Goal: Navigation & Orientation: Find specific page/section

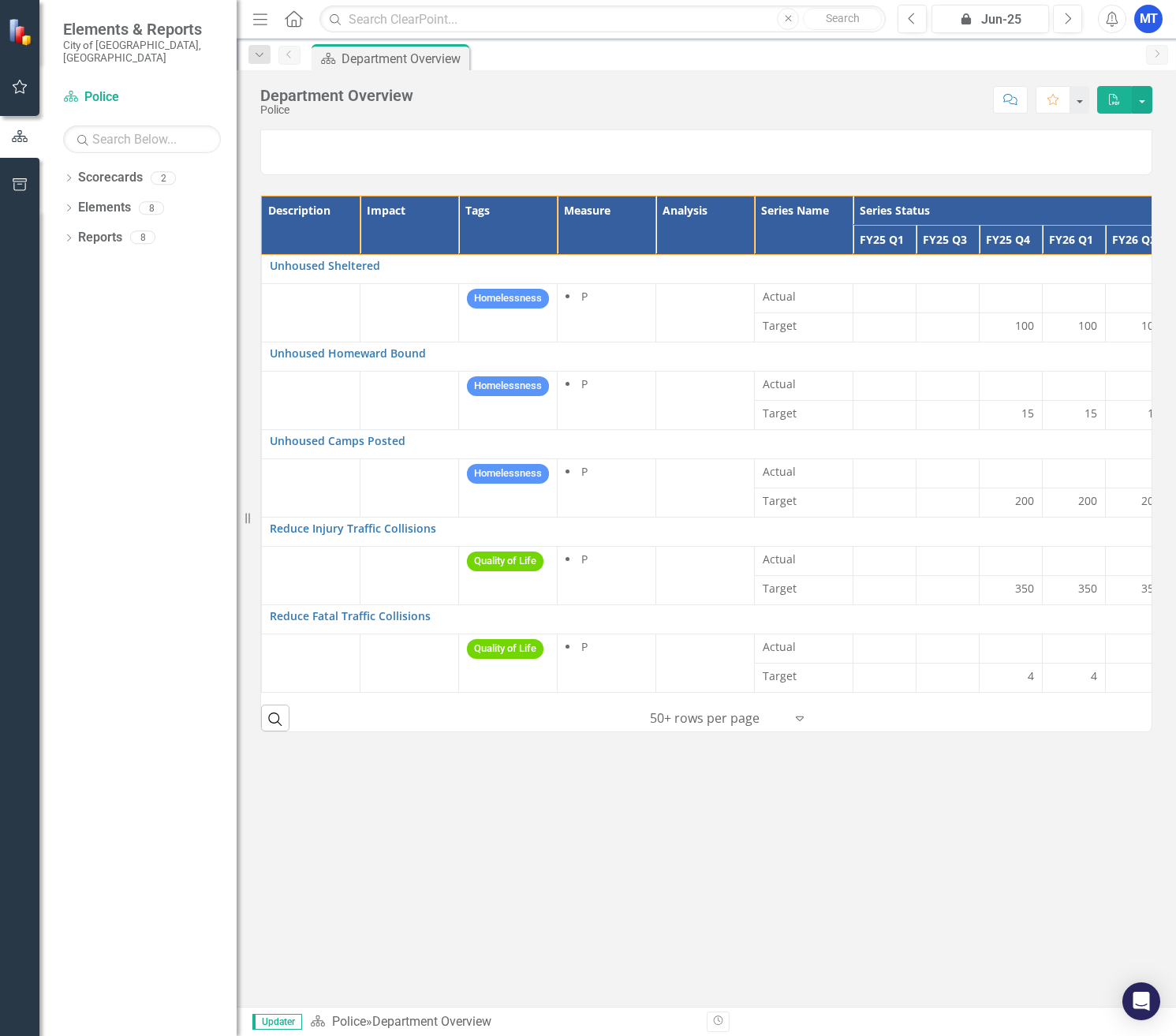
click at [670, 729] on div at bounding box center [717, 717] width 134 height 21
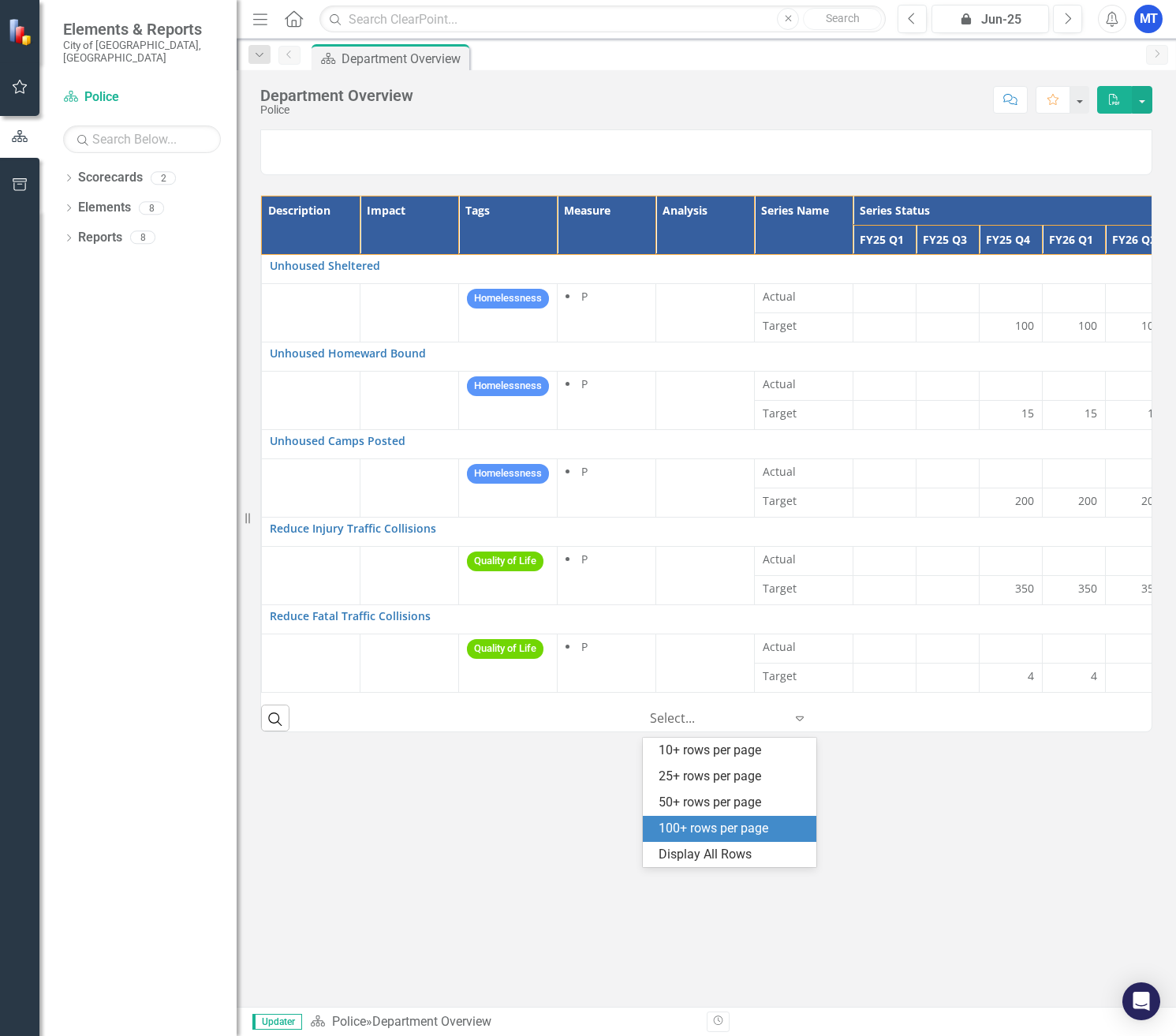
click at [678, 823] on div "100+ rows per page" at bounding box center [733, 829] width 148 height 18
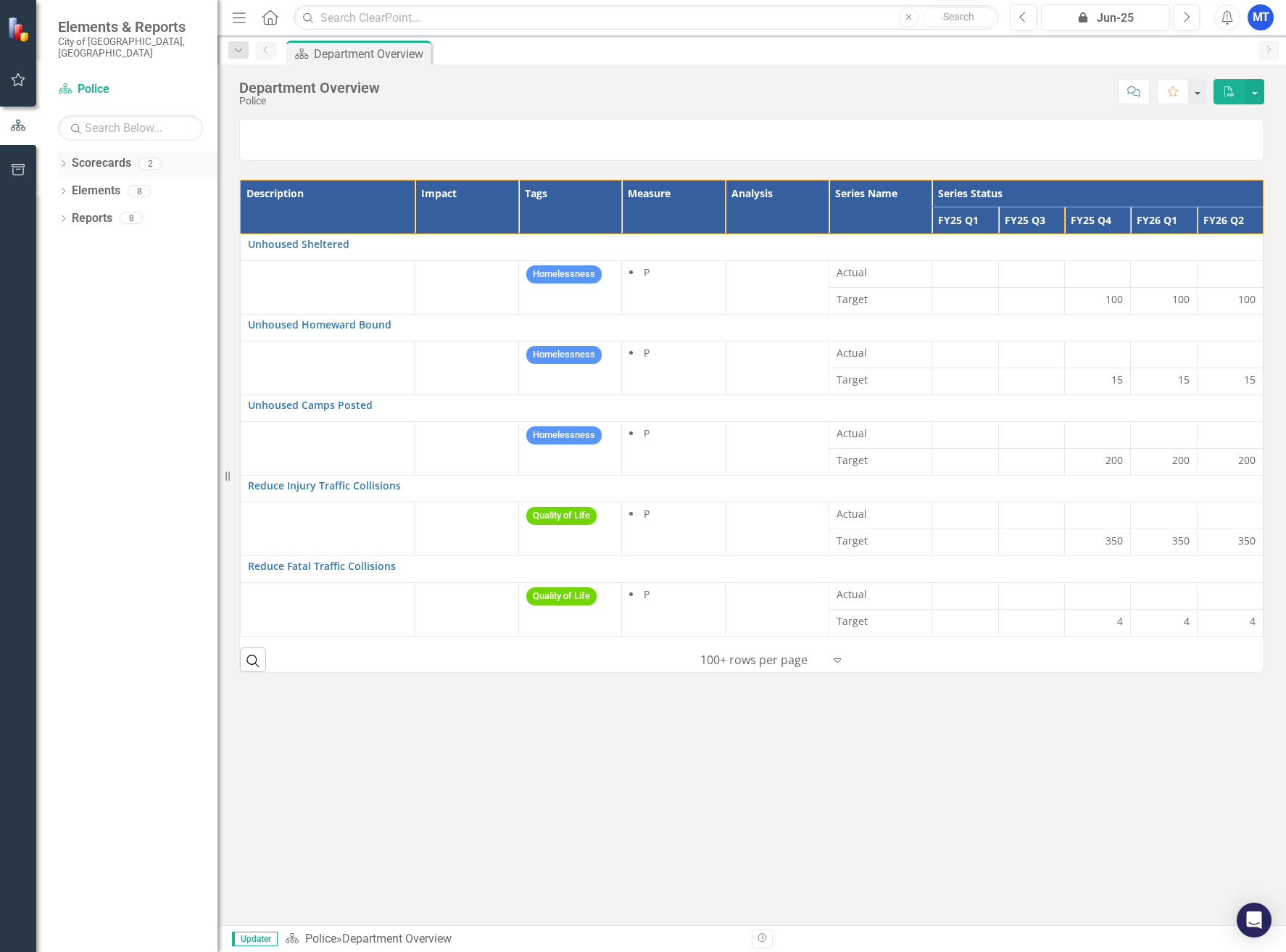
click at [111, 158] on link "Scorecards" at bounding box center [101, 164] width 59 height 17
click at [149, 158] on div "2" at bounding box center [150, 164] width 23 height 12
click at [145, 158] on div "2" at bounding box center [150, 164] width 23 height 12
click at [65, 161] on icon "Dropdown" at bounding box center [62, 164] width 10 height 8
click at [106, 211] on link "Locked Police FY23-25" at bounding box center [148, 219] width 138 height 17
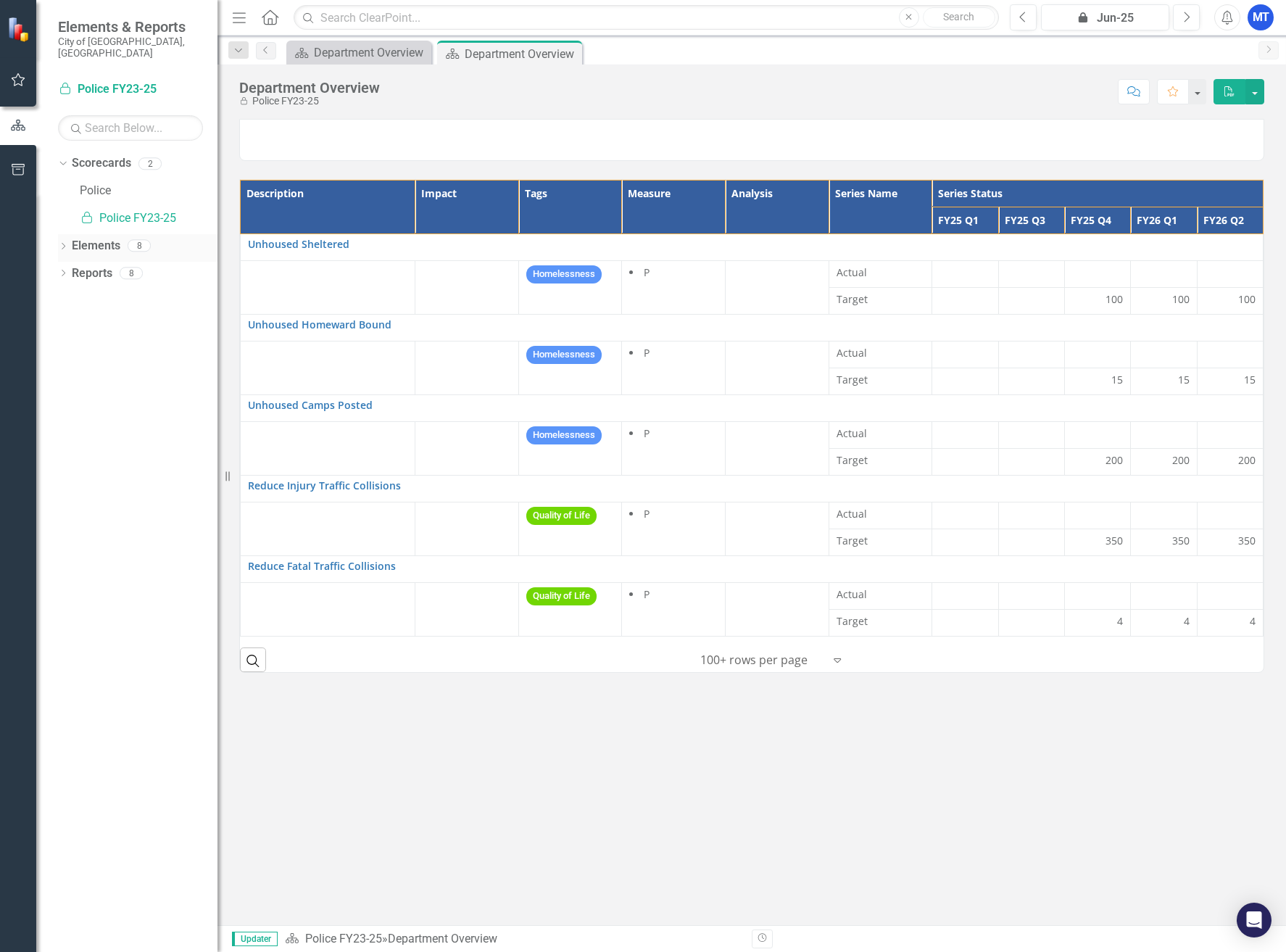
click at [61, 244] on icon "Dropdown" at bounding box center [62, 247] width 10 height 8
click at [69, 298] on icon "Dropdown" at bounding box center [70, 302] width 10 height 8
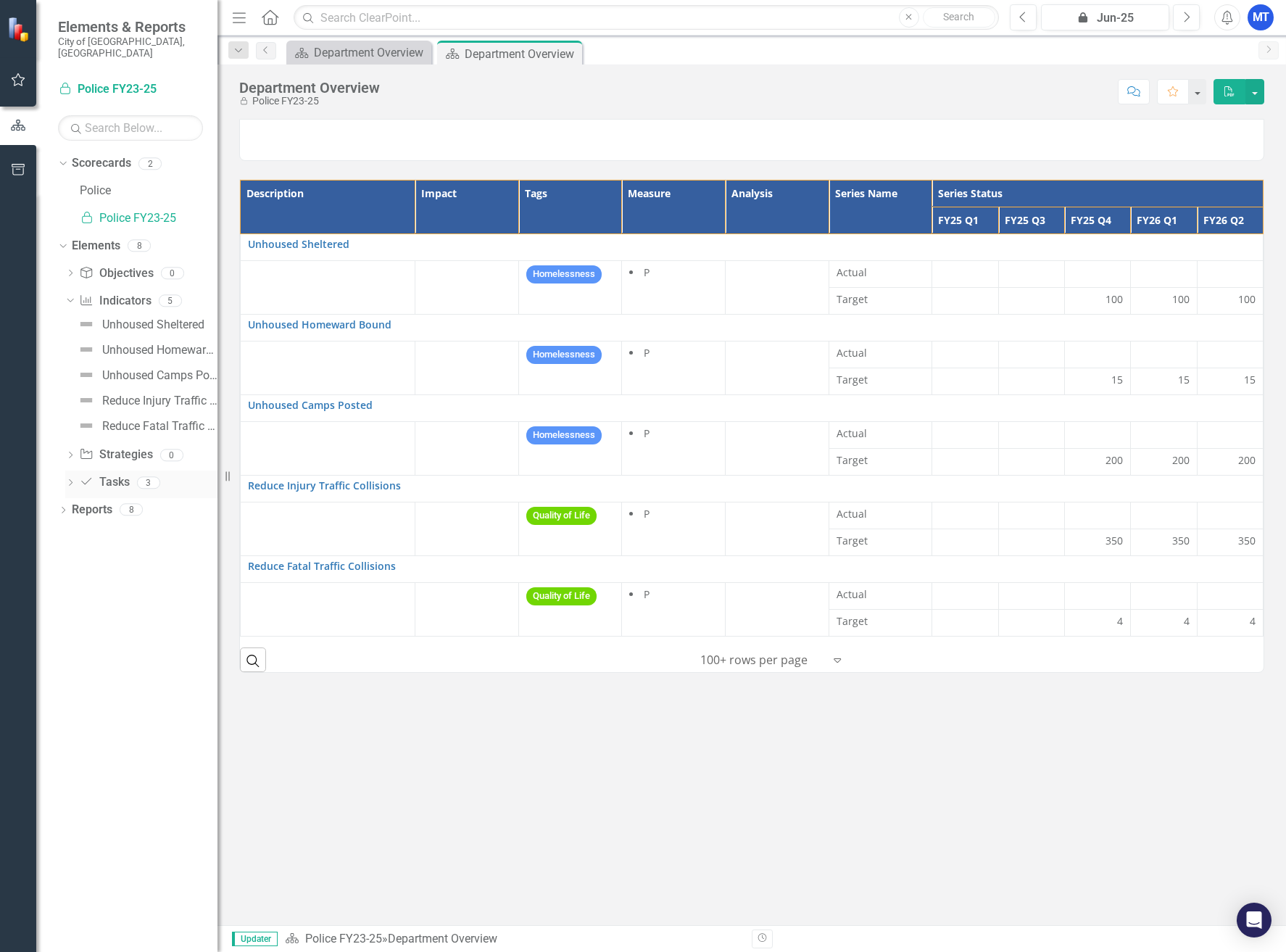
click at [68, 479] on icon "Dropdown" at bounding box center [70, 483] width 10 height 8
click at [105, 423] on div "Test Task 2" at bounding box center [131, 430] width 58 height 13
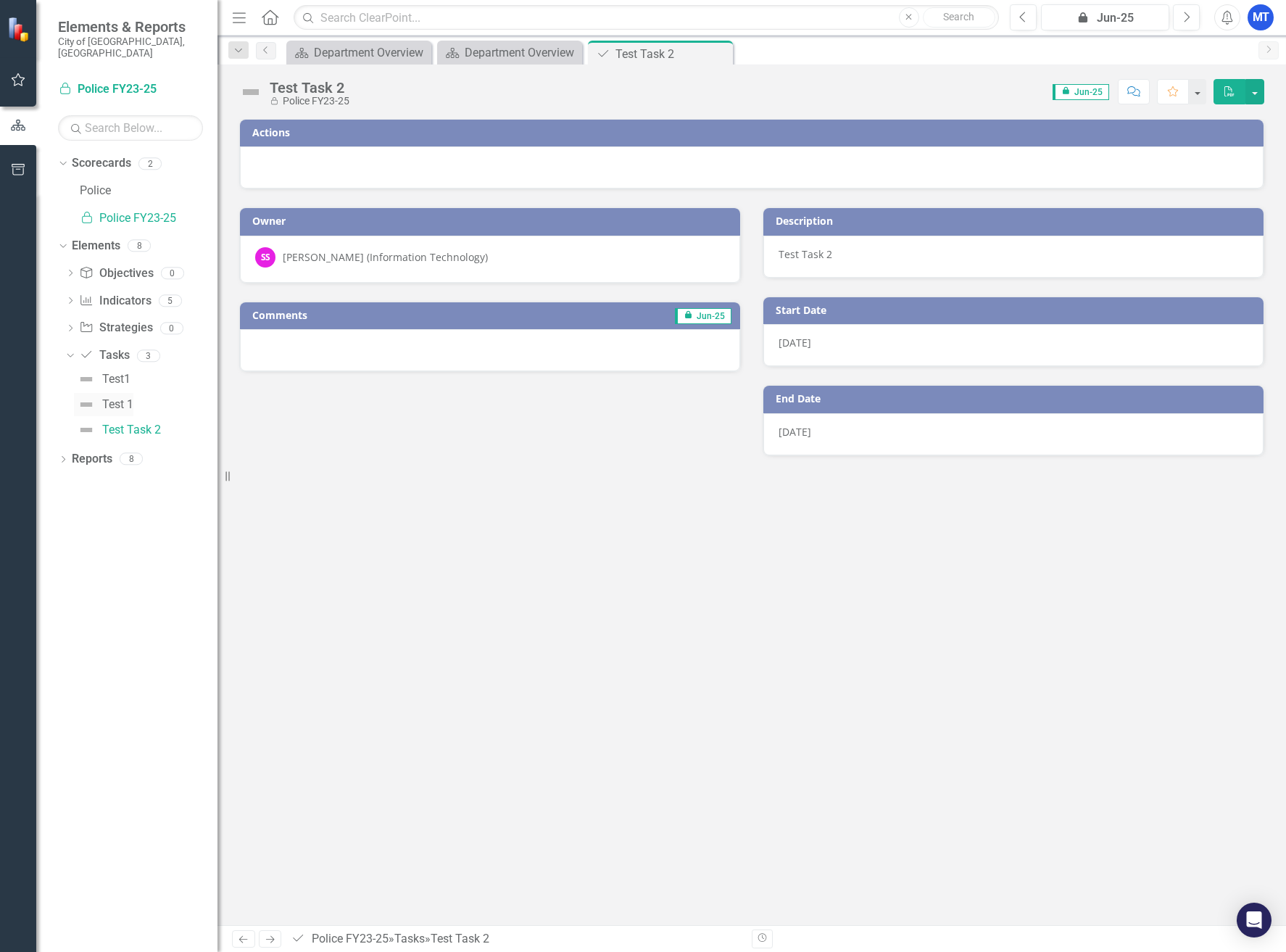
click at [105, 398] on div "Test 1" at bounding box center [118, 404] width 32 height 13
click at [109, 373] on div "Test1" at bounding box center [116, 379] width 28 height 13
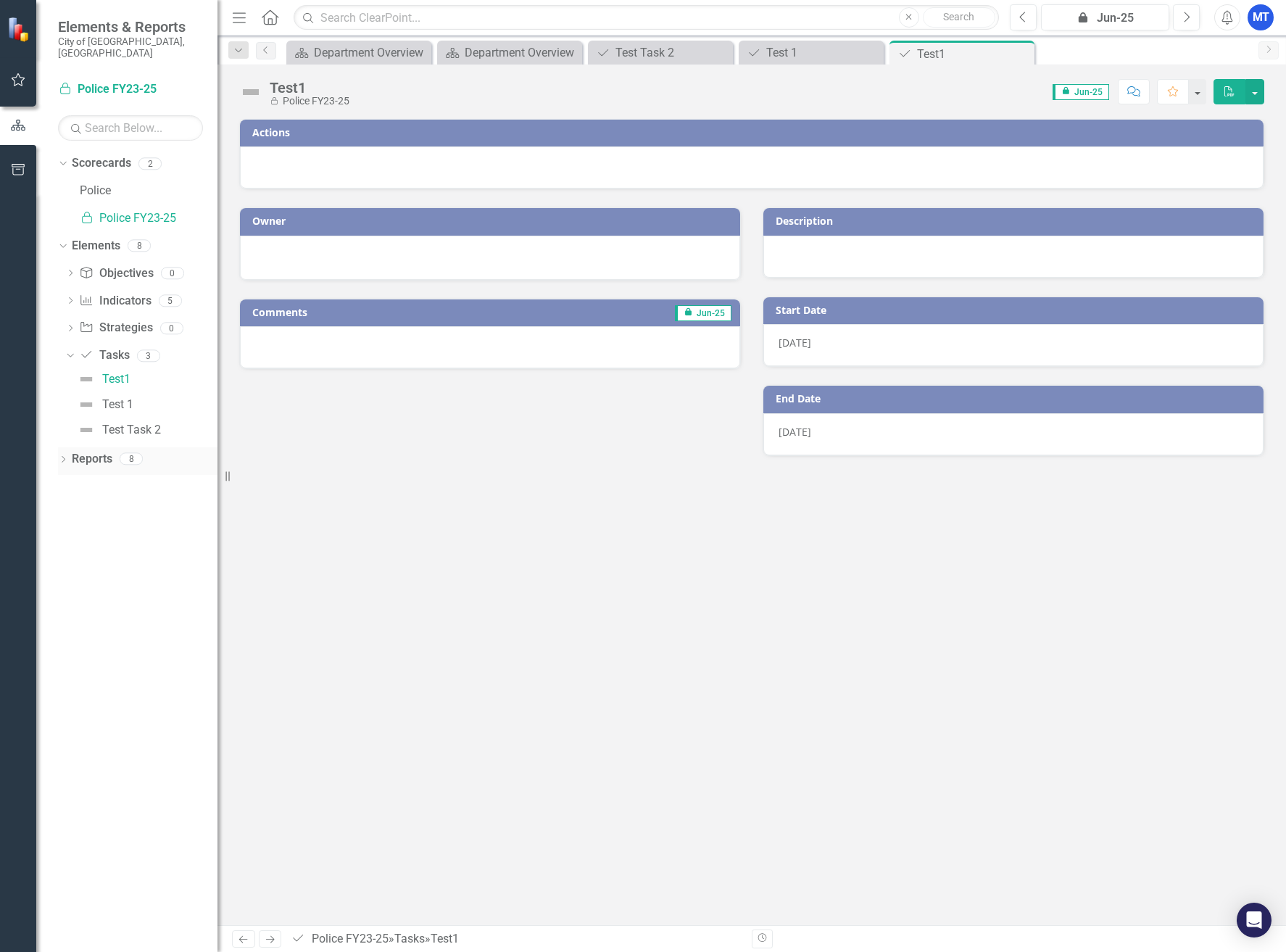
click at [61, 456] on icon "Dropdown" at bounding box center [62, 460] width 10 height 8
click at [72, 479] on div "Dropdown" at bounding box center [67, 483] width 12 height 10
click at [72, 482] on icon "Dropdown" at bounding box center [69, 486] width 10 height 8
click at [68, 533] on icon "Dropdown" at bounding box center [69, 537] width 10 height 8
click at [111, 530] on div "Department Objectives" at bounding box center [147, 536] width 141 height 13
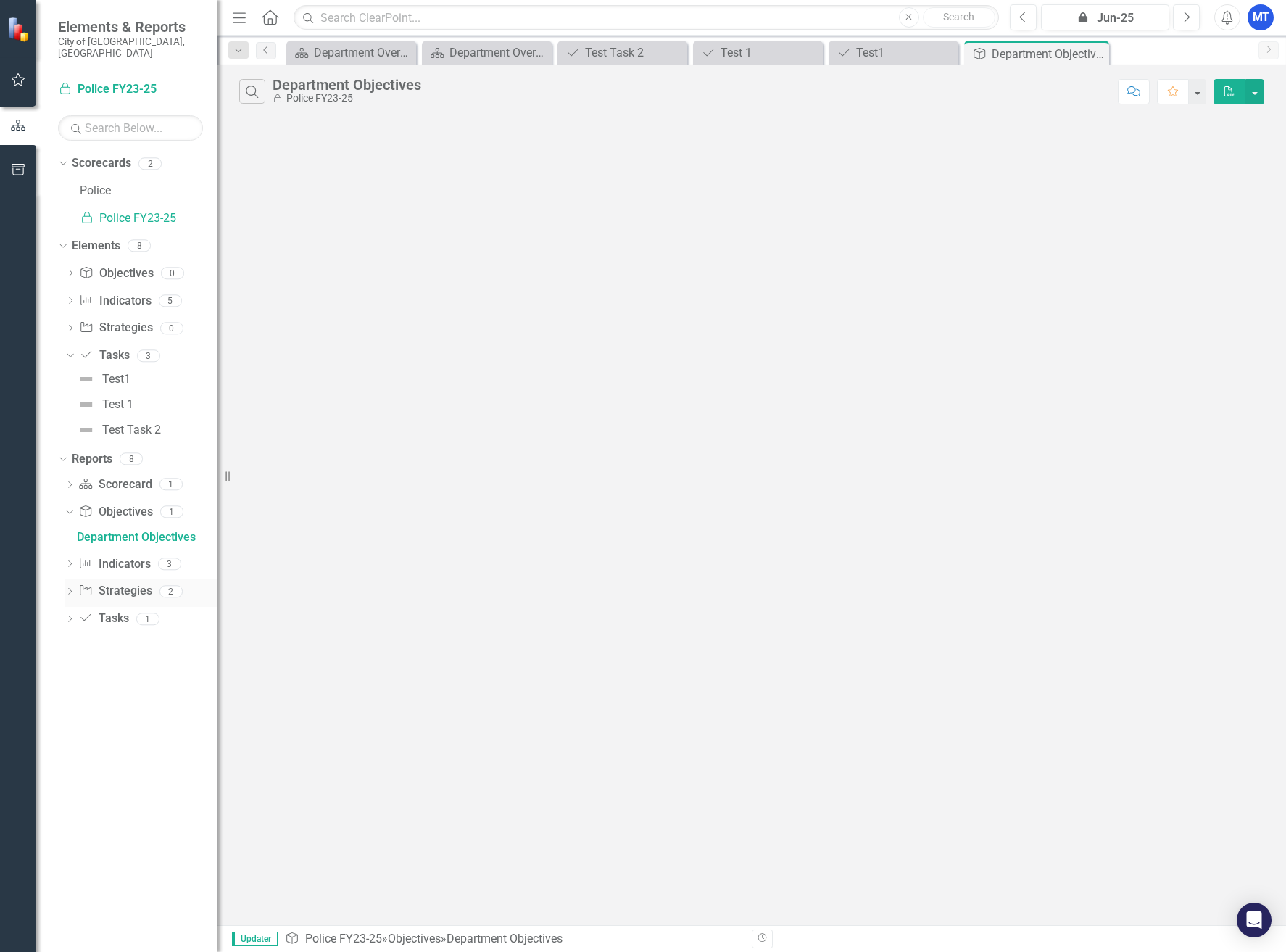
click at [68, 589] on icon "Dropdown" at bounding box center [69, 592] width 10 height 8
click at [121, 585] on div "Strategy Overview" at bounding box center [147, 591] width 141 height 13
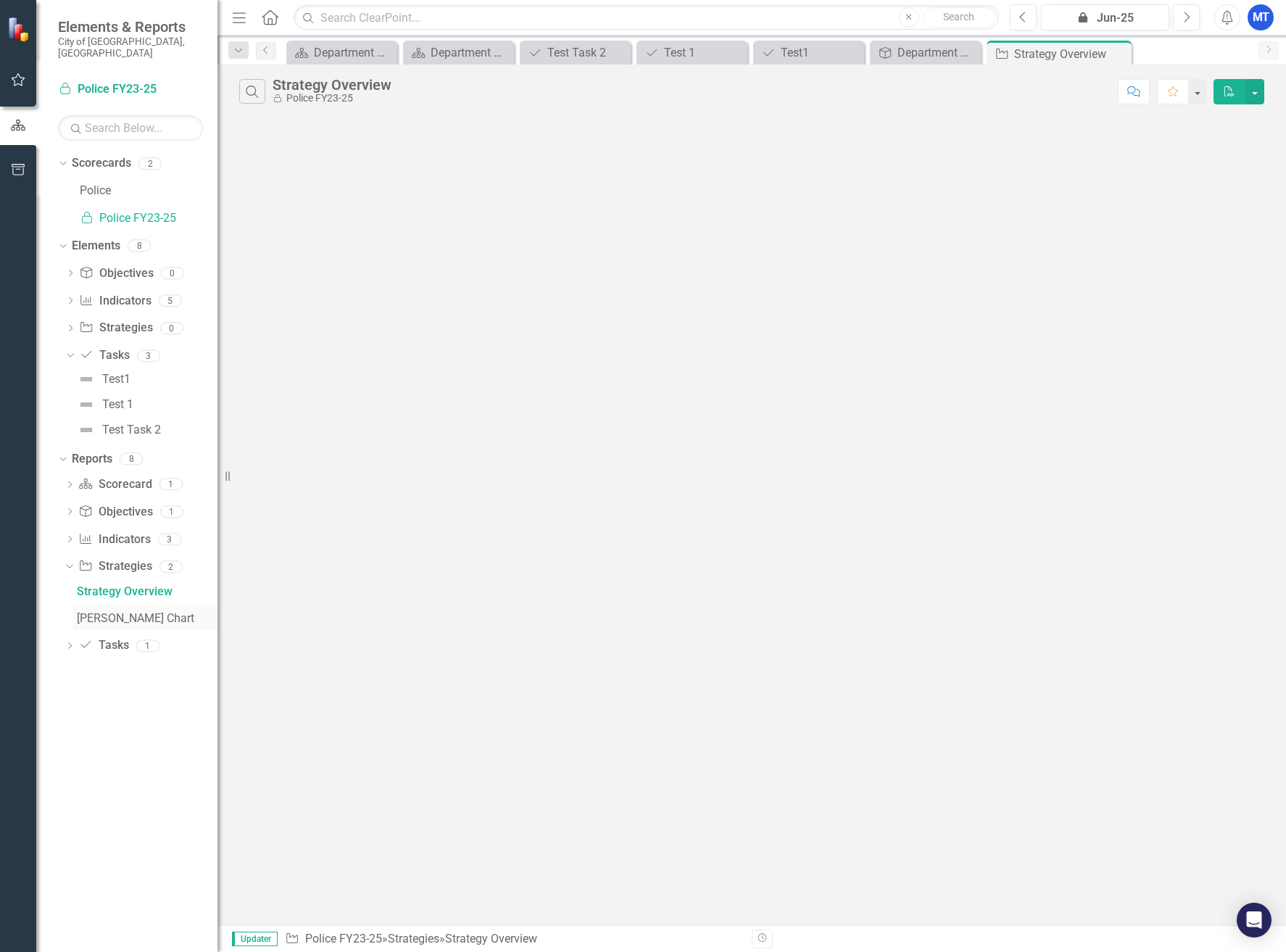
click at [102, 612] on div "[PERSON_NAME] Chart" at bounding box center [147, 618] width 141 height 13
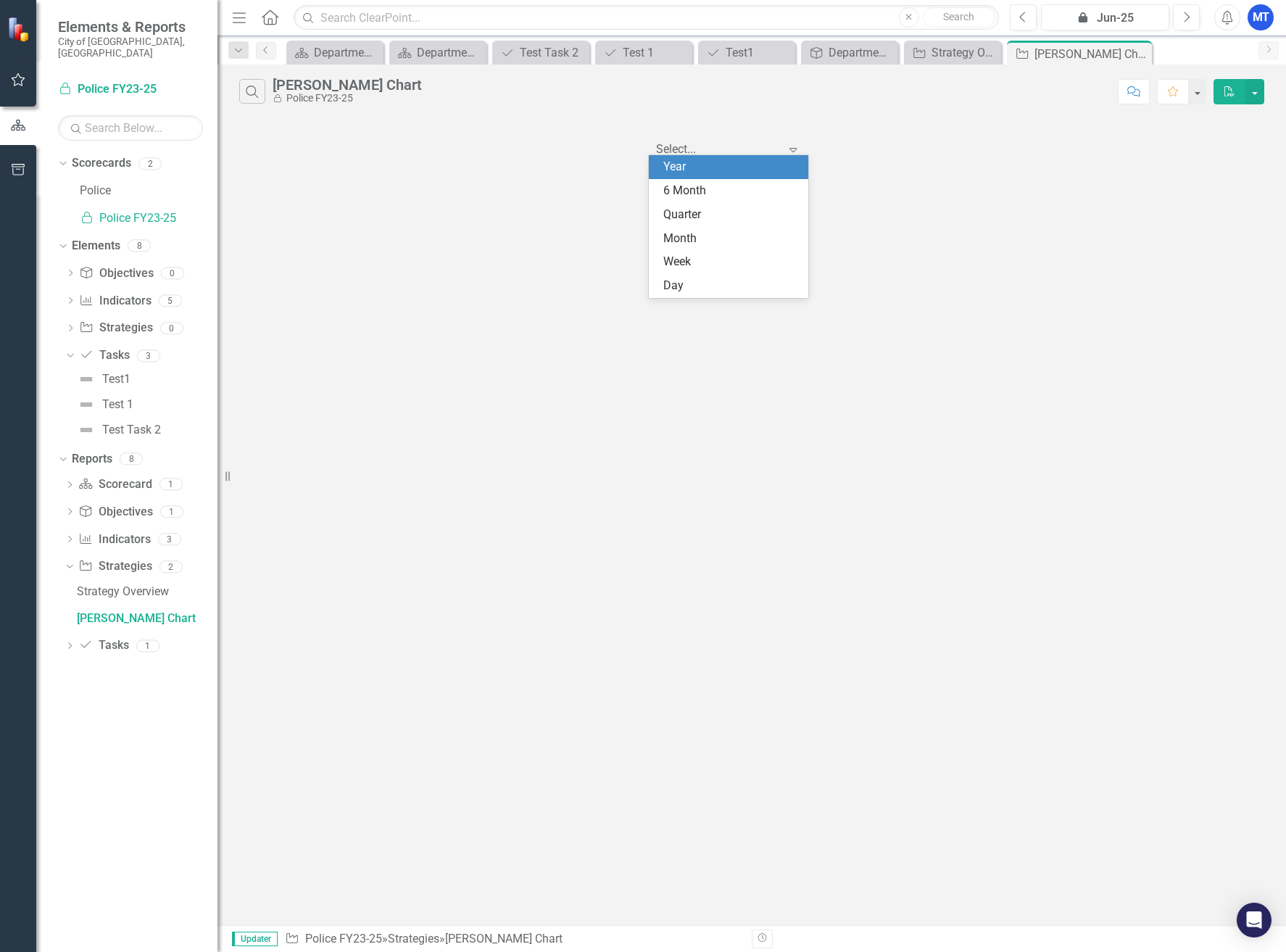
scroll to position [2, 0]
click at [789, 148] on icon "Expand" at bounding box center [793, 148] width 15 height 12
click at [692, 194] on div "6 Month" at bounding box center [731, 191] width 136 height 17
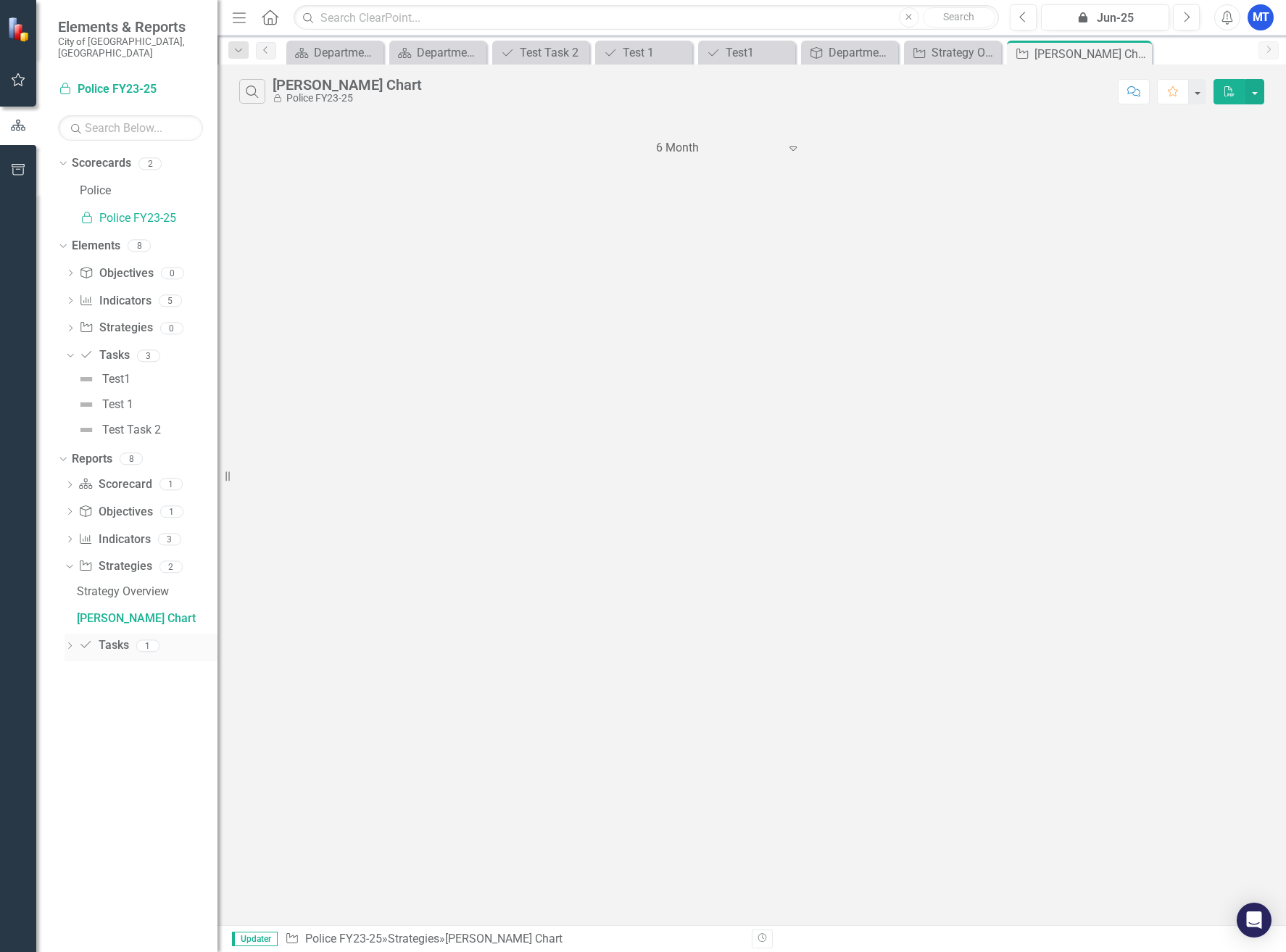
click at [70, 643] on icon "Dropdown" at bounding box center [69, 647] width 10 height 8
click at [89, 613] on div "Tasks" at bounding box center [147, 619] width 141 height 13
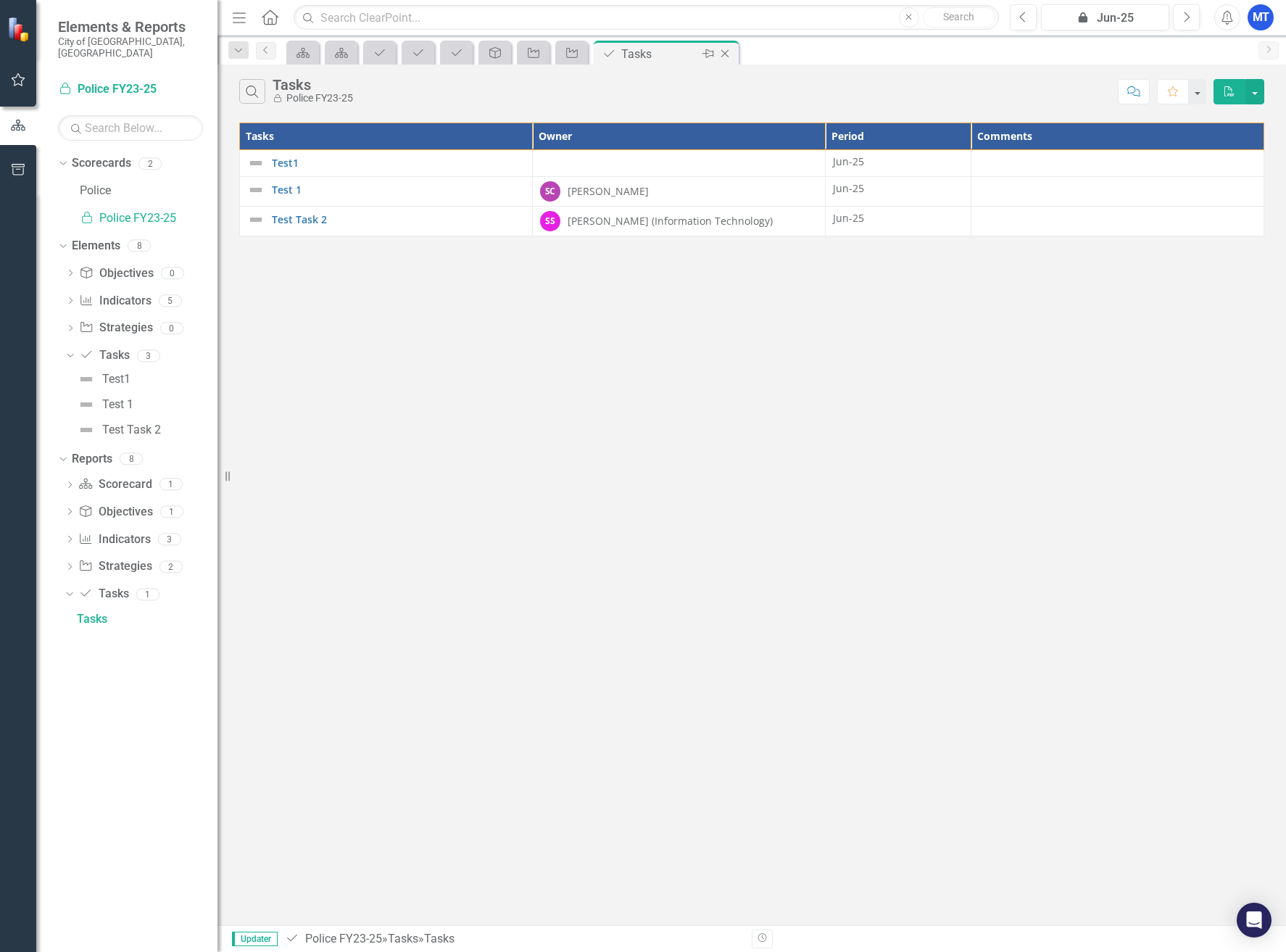
click at [723, 51] on icon "Close" at bounding box center [725, 53] width 15 height 12
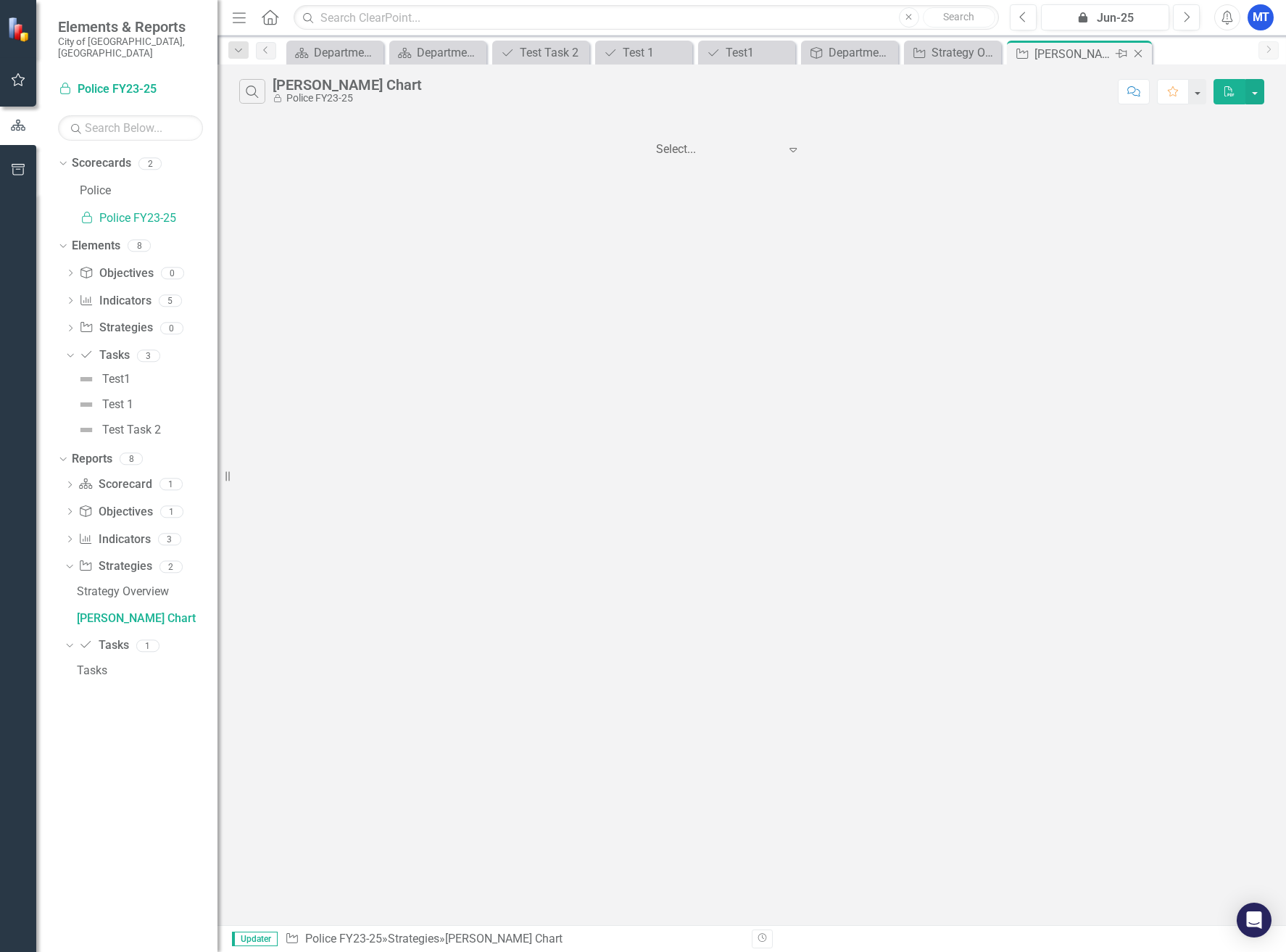
click at [1081, 51] on icon at bounding box center [1138, 54] width 8 height 8
click at [1081, 55] on icon "Close" at bounding box center [1118, 53] width 15 height 12
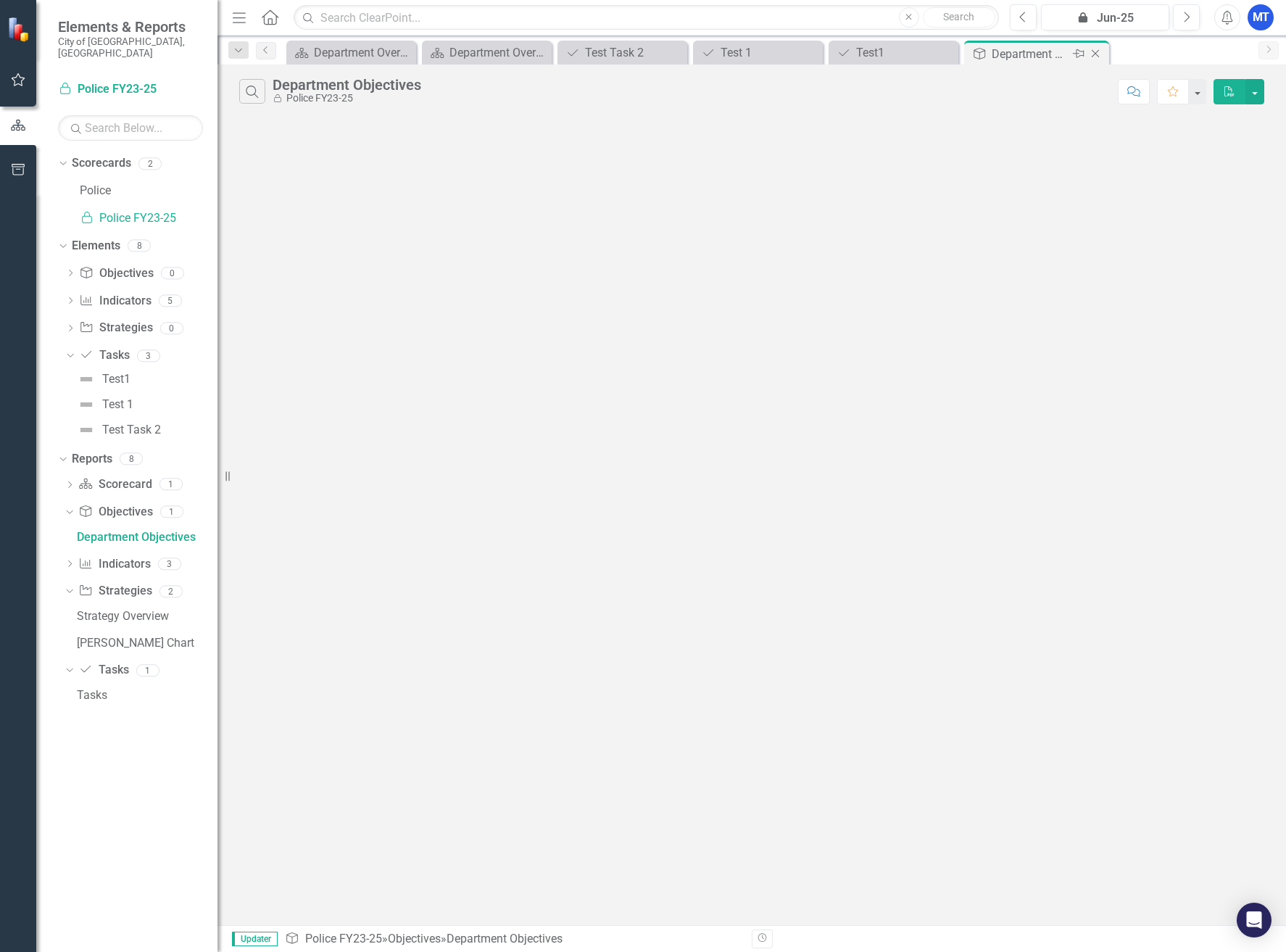
click at [1081, 51] on icon "Close" at bounding box center [1095, 53] width 15 height 12
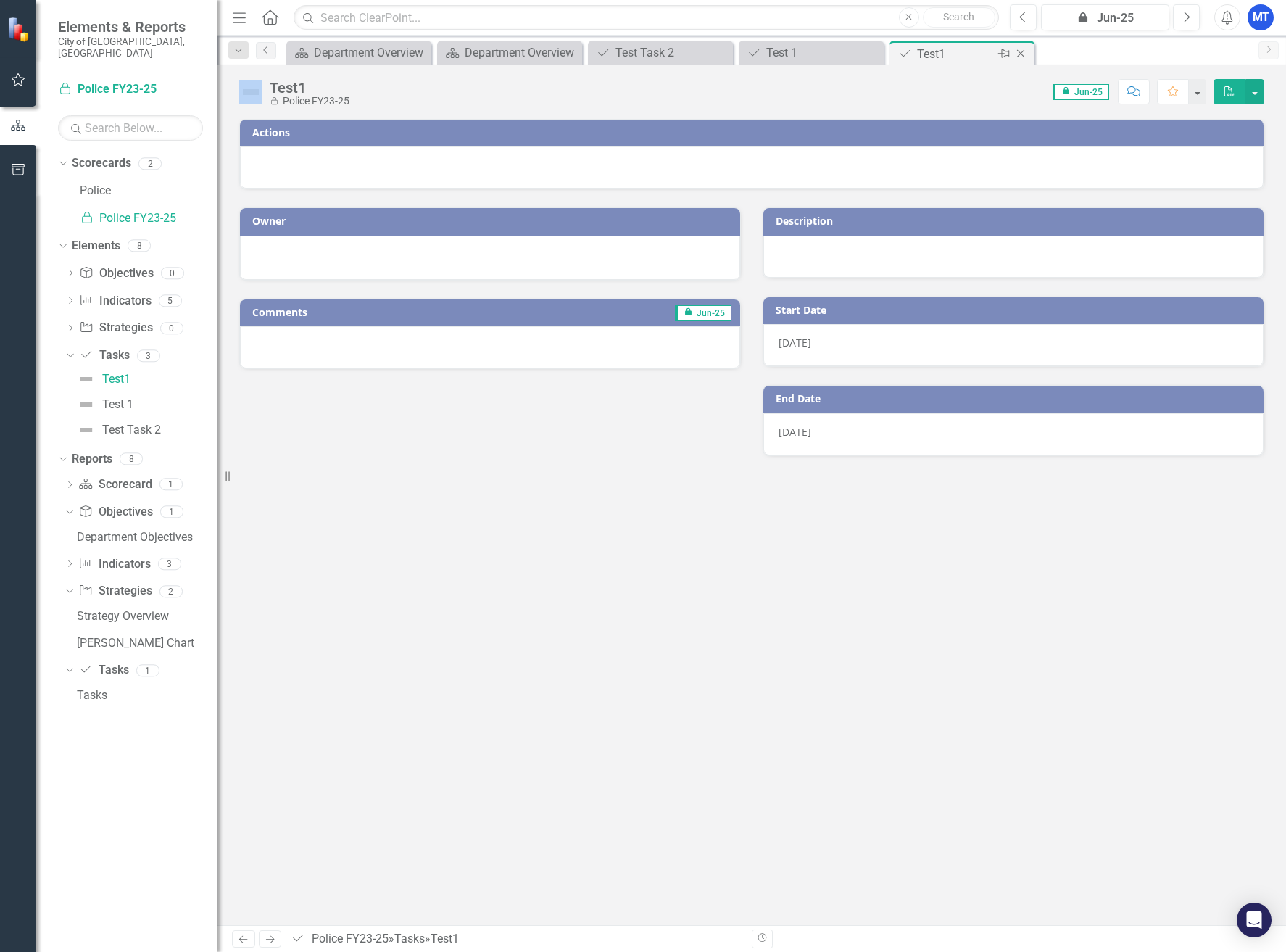
drag, startPoint x: 1020, startPoint y: 53, endPoint x: 945, endPoint y: 41, distance: 76.0
click at [945, 41] on div "Task Test1 Pin Close" at bounding box center [962, 52] width 145 height 24
click at [1021, 53] on icon "Close" at bounding box center [1021, 53] width 15 height 12
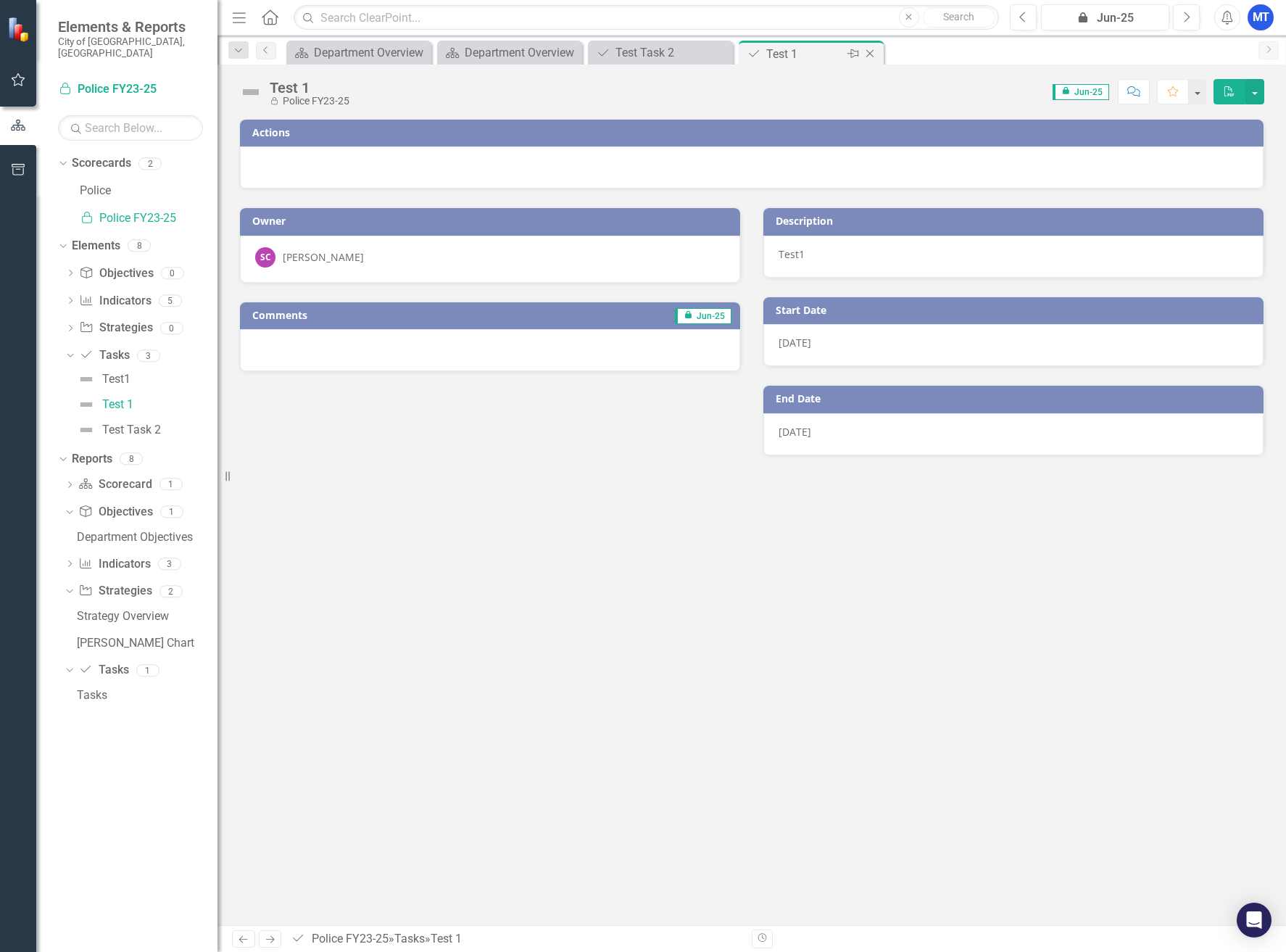
click at [872, 55] on icon "Close" at bounding box center [870, 53] width 15 height 12
click at [0, 0] on icon "Close" at bounding box center [0, 0] width 0 height 0
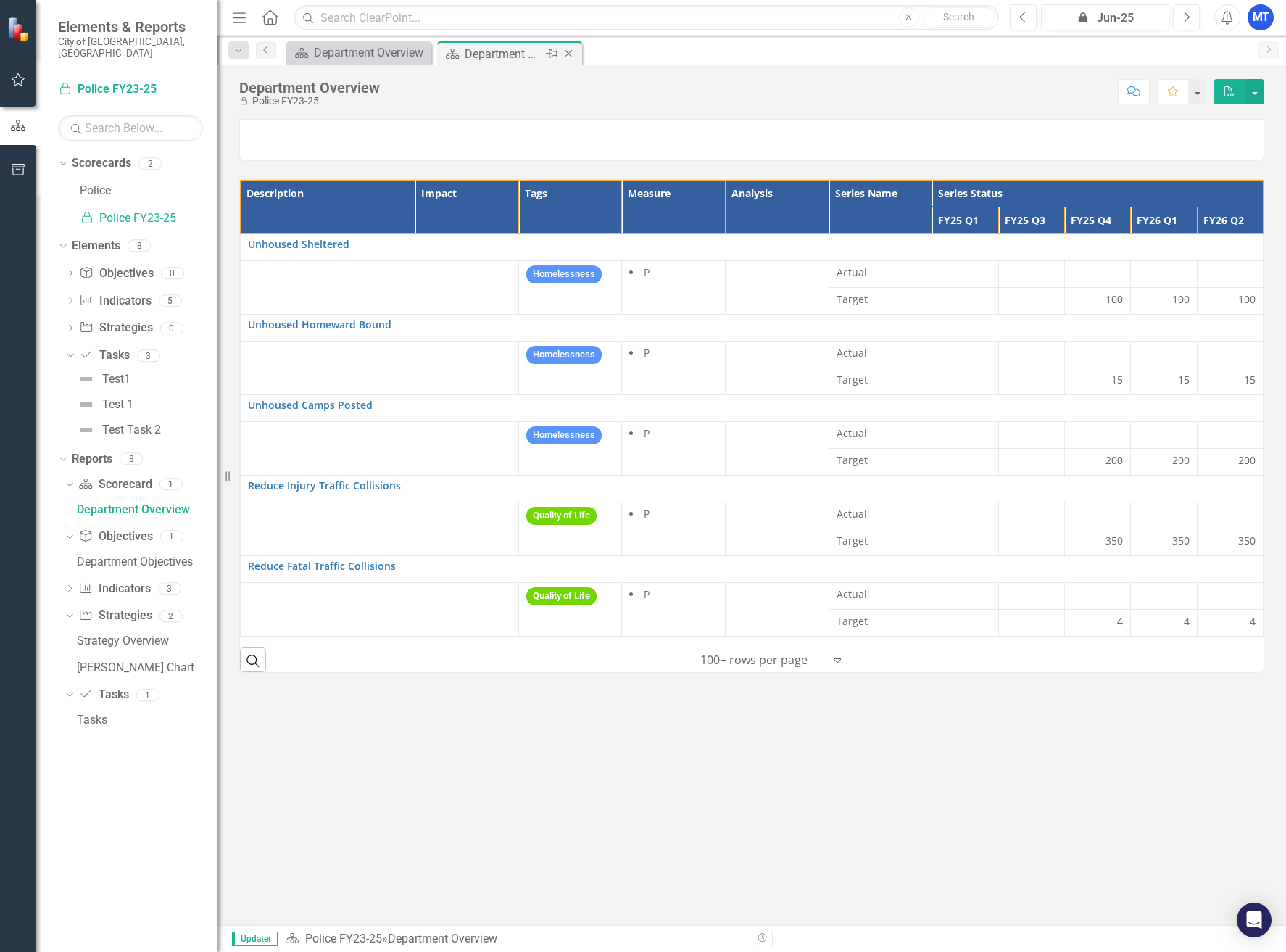
click at [569, 53] on icon "Close" at bounding box center [568, 53] width 15 height 12
click at [423, 54] on icon "Pin" at bounding box center [419, 53] width 12 height 15
